Goal: Task Accomplishment & Management: Manage account settings

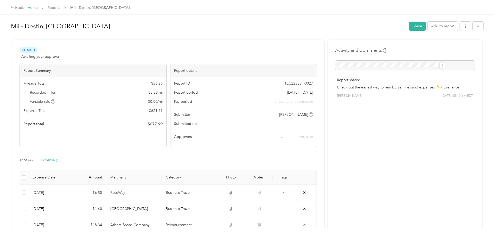
click at [38, 9] on link "Home" at bounding box center [33, 7] width 10 height 4
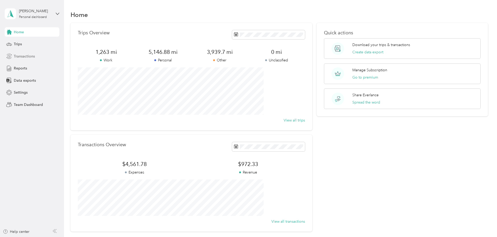
click at [25, 56] on span "Transactions" at bounding box center [24, 56] width 21 height 5
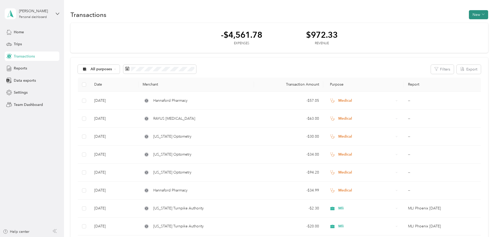
click at [482, 16] on span "button" at bounding box center [483, 14] width 3 height 4
click at [442, 26] on span "Expense" at bounding box center [441, 24] width 14 height 5
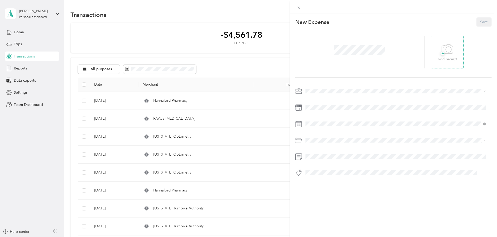
click at [449, 54] on icon at bounding box center [448, 49] width 12 height 14
click at [356, 59] on div at bounding box center [359, 52] width 129 height 33
click at [320, 156] on li "Medical" at bounding box center [396, 154] width 184 height 9
click at [319, 162] on span "Healthcare" at bounding box center [315, 161] width 17 height 4
click at [478, 22] on button "Save" at bounding box center [483, 21] width 15 height 9
